Goal: Find specific page/section: Find specific page/section

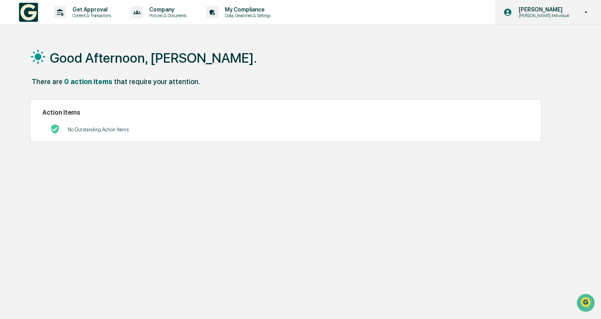
click at [550, 14] on p "[PERSON_NAME] Individual" at bounding box center [542, 16] width 61 height 6
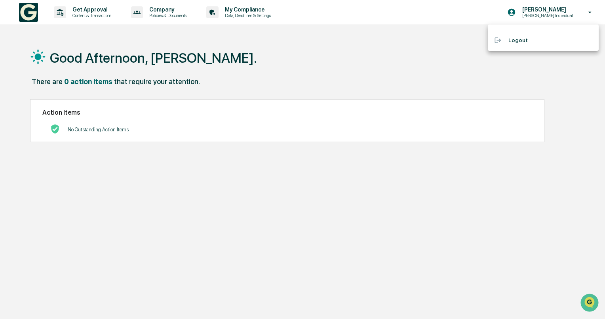
click at [256, 14] on div at bounding box center [302, 159] width 605 height 319
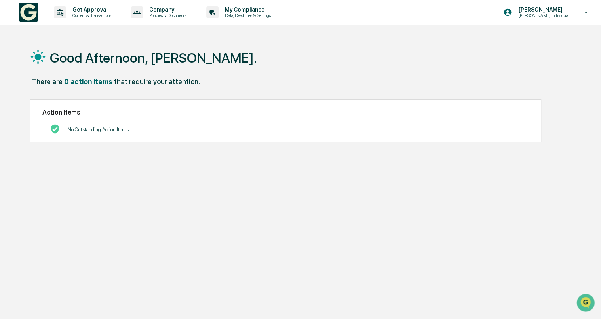
click at [256, 14] on p "Data, Deadlines & Settings" at bounding box center [247, 16] width 56 height 6
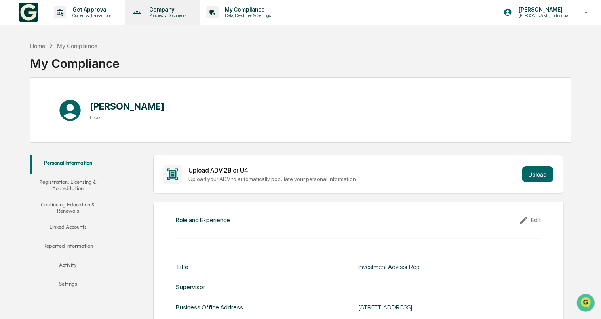
click at [181, 13] on p "Policies & Documents" at bounding box center [167, 16] width 48 height 6
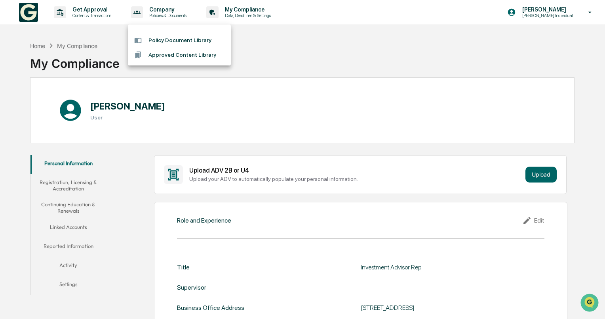
click at [176, 40] on li "Policy Document Library" at bounding box center [179, 40] width 103 height 15
